Goal: Navigation & Orientation: Understand site structure

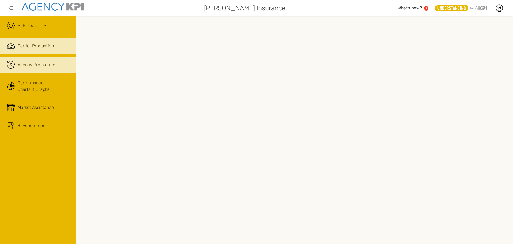
click at [43, 68] on span "Agency Production" at bounding box center [37, 65] width 38 height 6
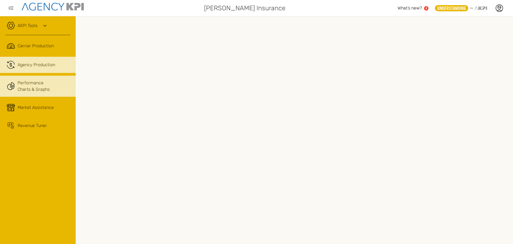
click at [11, 85] on icon at bounding box center [12, 83] width 3 height 3
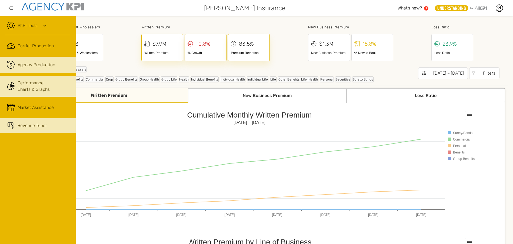
click at [43, 127] on span "Revenue Tuner" at bounding box center [32, 125] width 29 height 6
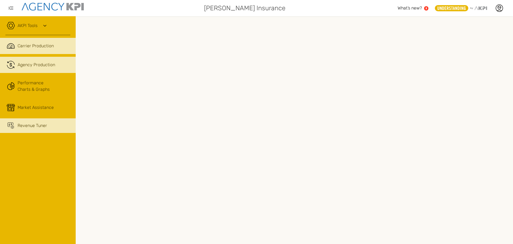
click at [33, 46] on span "Carrier Production" at bounding box center [36, 46] width 36 height 6
click at [19, 25] on link "AKPI Tools" at bounding box center [28, 25] width 20 height 6
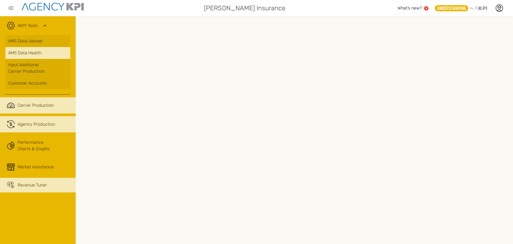
click at [23, 50] on span "AMS Data Health" at bounding box center [24, 53] width 33 height 6
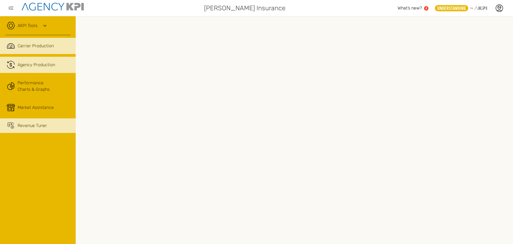
click at [34, 67] on span "Agency Production" at bounding box center [37, 65] width 38 height 6
click at [24, 29] on link "AKPI Tools" at bounding box center [28, 25] width 20 height 6
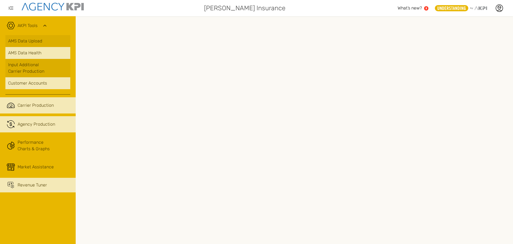
click at [29, 86] on div "Customer Accounts" at bounding box center [37, 83] width 59 height 6
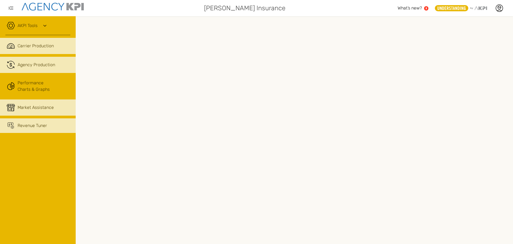
click at [32, 109] on span "Market Assistance" at bounding box center [36, 107] width 36 height 6
